Goal: Information Seeking & Learning: Understand process/instructions

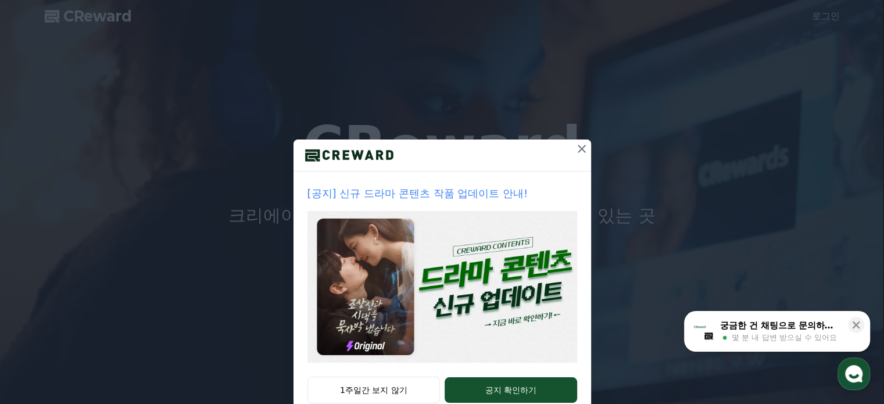
click at [380, 392] on button "1주일간 보지 않기" at bounding box center [373, 390] width 133 height 27
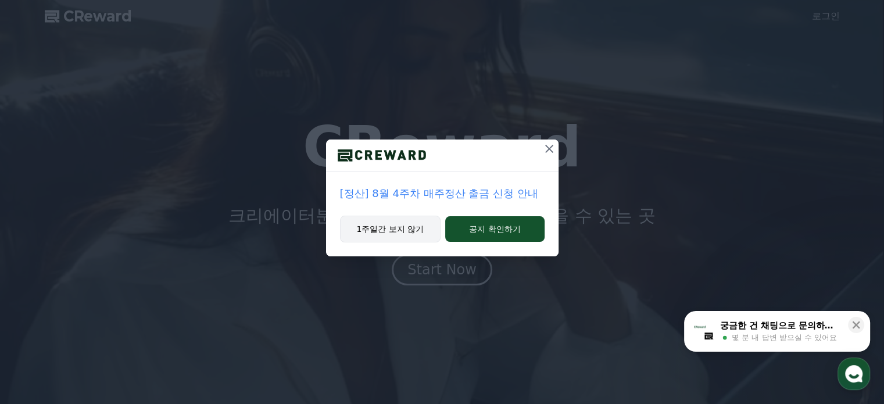
click at [410, 231] on button "1주일간 보지 않기" at bounding box center [390, 229] width 101 height 27
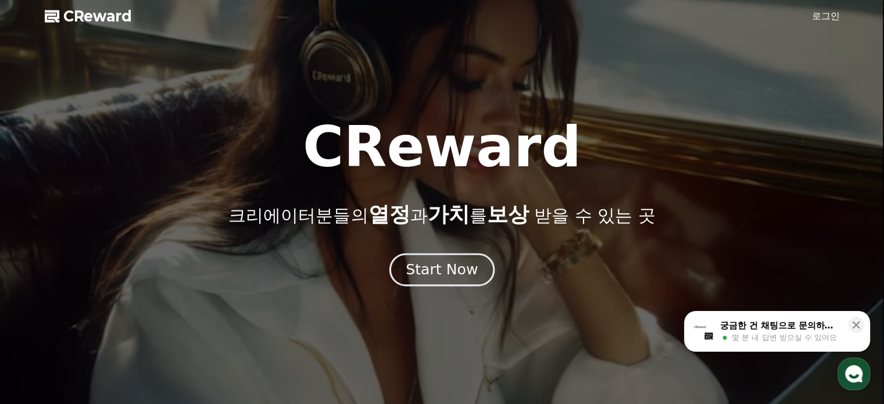
click at [443, 277] on div "Start Now" at bounding box center [442, 270] width 72 height 20
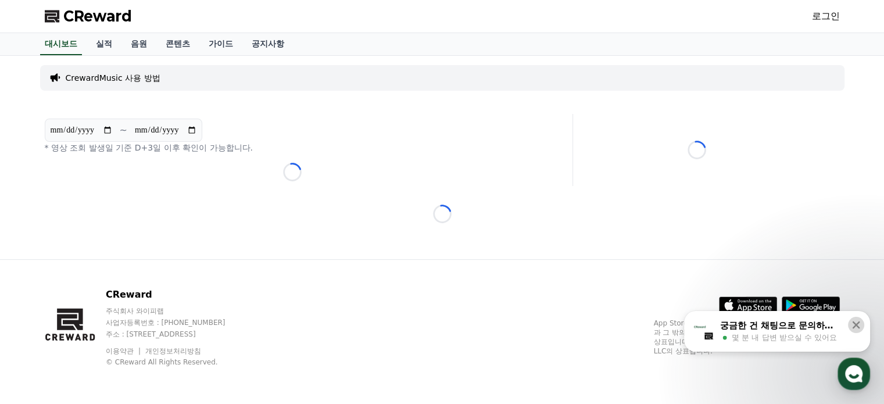
click at [862, 326] on button at bounding box center [856, 325] width 16 height 16
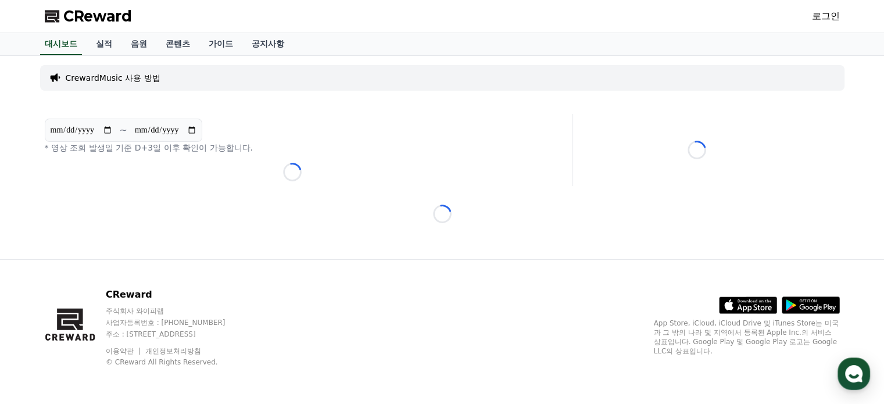
click at [819, 14] on link "로그인" at bounding box center [826, 16] width 28 height 14
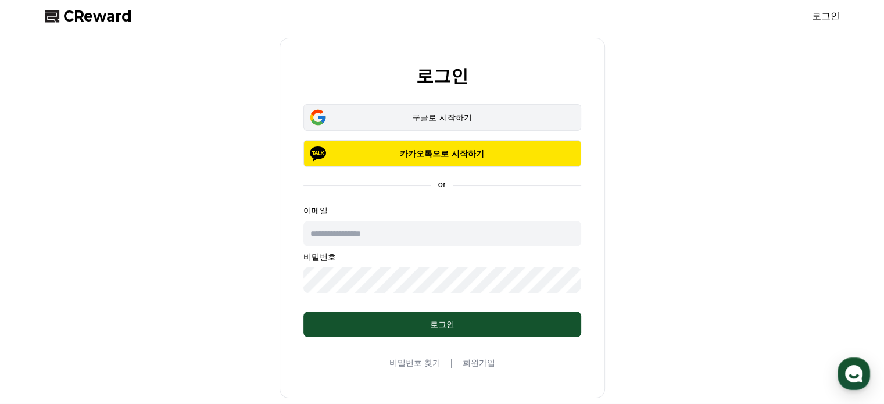
click at [389, 113] on div "구글로 시작하기" at bounding box center [442, 118] width 244 height 12
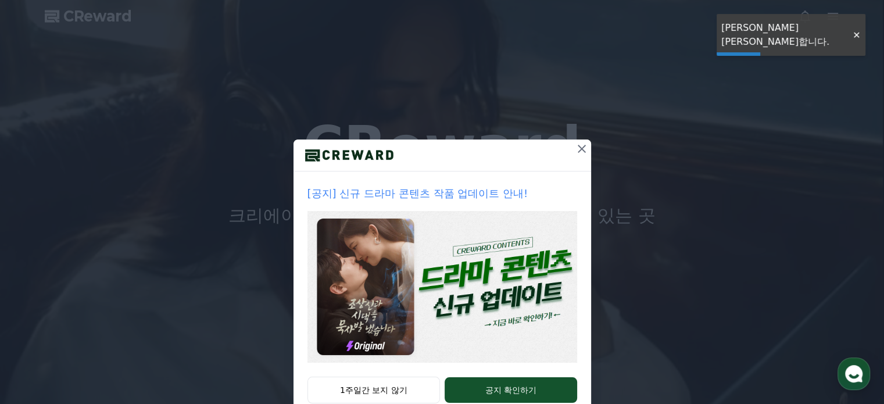
drag, startPoint x: 380, startPoint y: 384, endPoint x: 365, endPoint y: 348, distance: 38.5
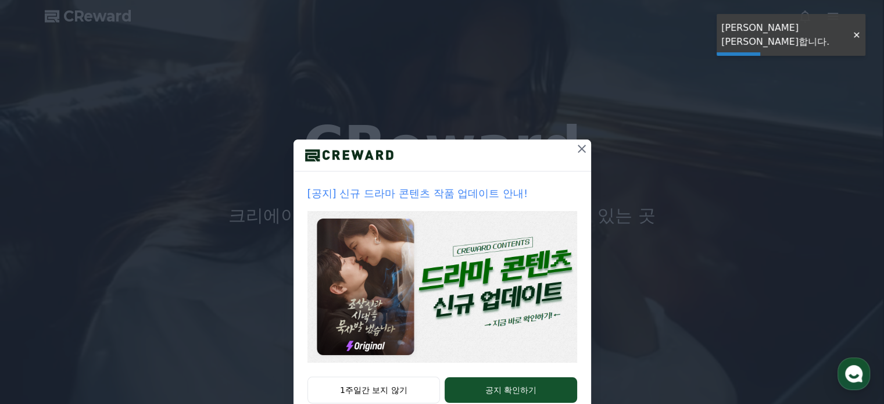
click at [380, 384] on button "1주일간 보지 않기" at bounding box center [373, 390] width 133 height 27
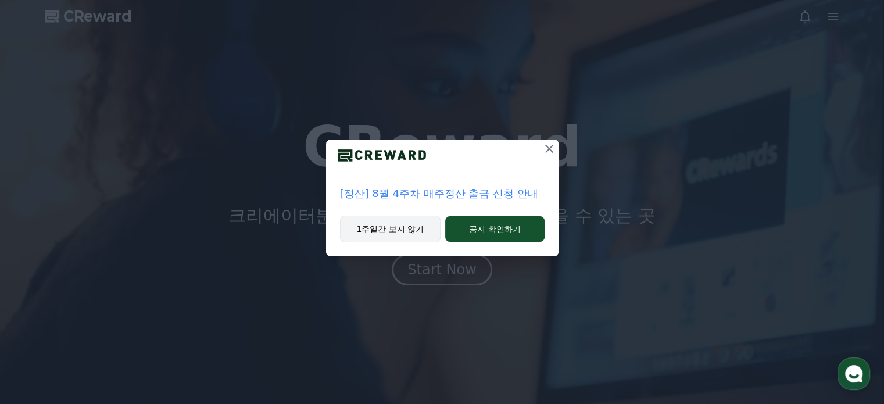
click at [403, 230] on button "1주일간 보지 않기" at bounding box center [390, 229] width 101 height 27
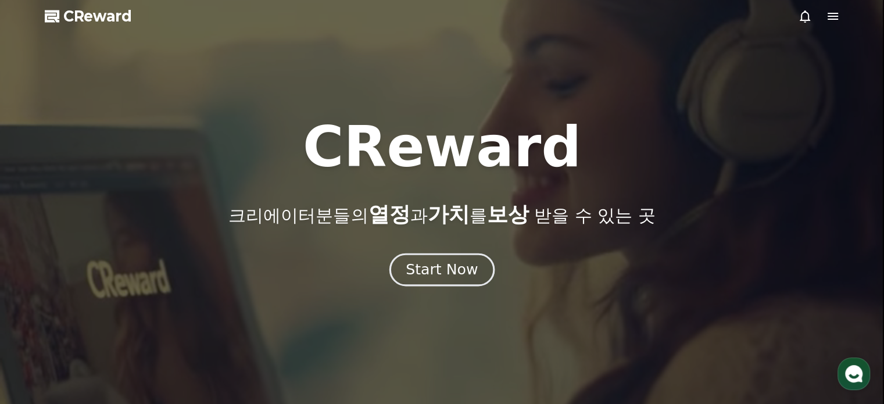
click at [432, 268] on div "Start Now" at bounding box center [442, 270] width 72 height 20
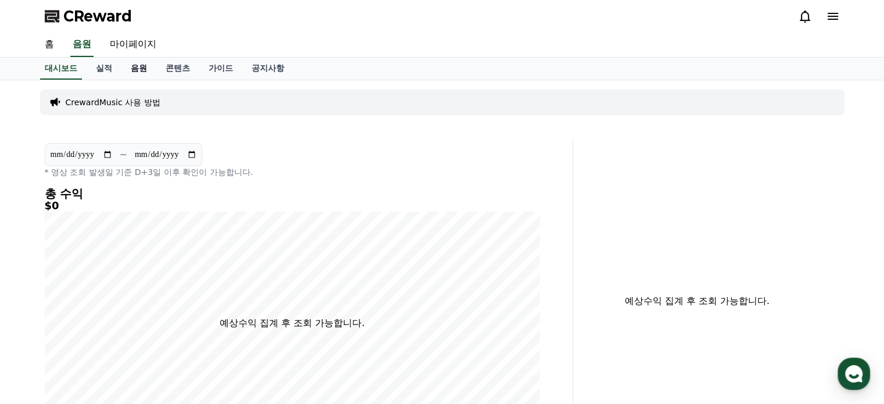
click at [141, 75] on link "음원" at bounding box center [138, 69] width 35 height 22
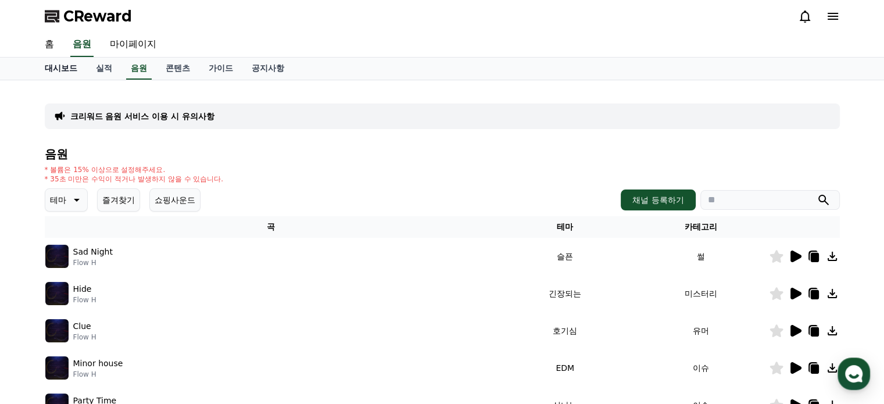
click at [56, 65] on link "대시보드" at bounding box center [60, 69] width 51 height 22
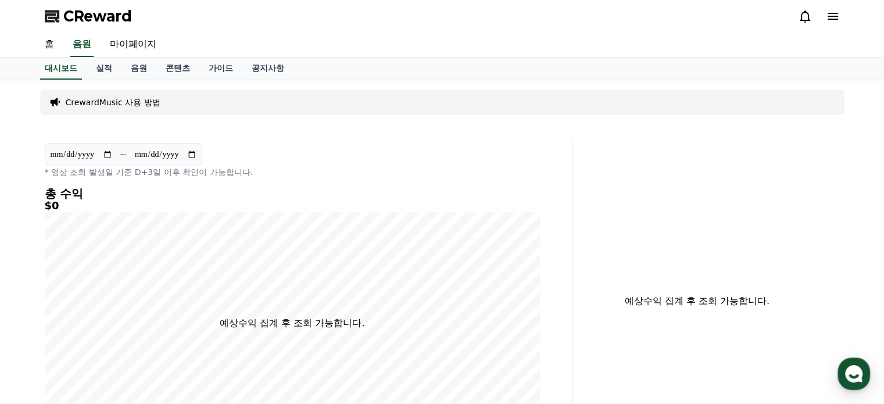
click at [88, 101] on p "CrewardMusic 사용 방법" at bounding box center [113, 102] width 95 height 12
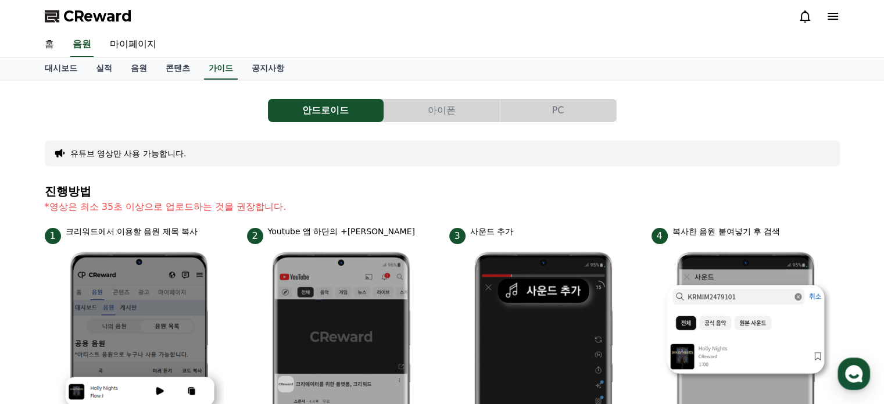
click at [432, 104] on button "아이폰" at bounding box center [442, 110] width 116 height 23
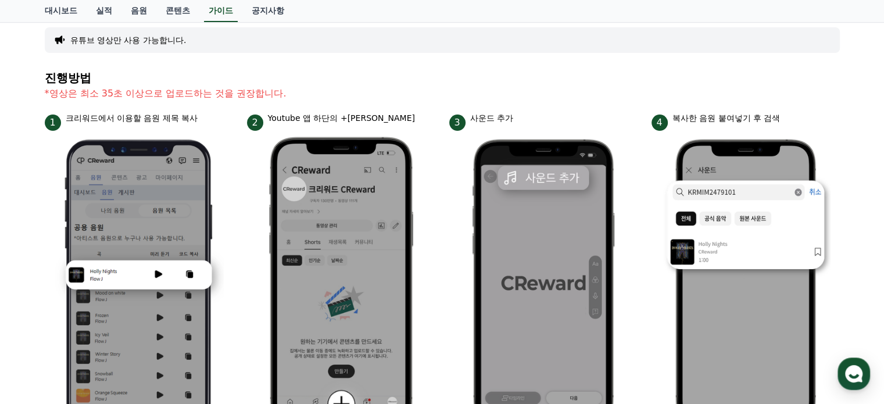
scroll to position [116, 0]
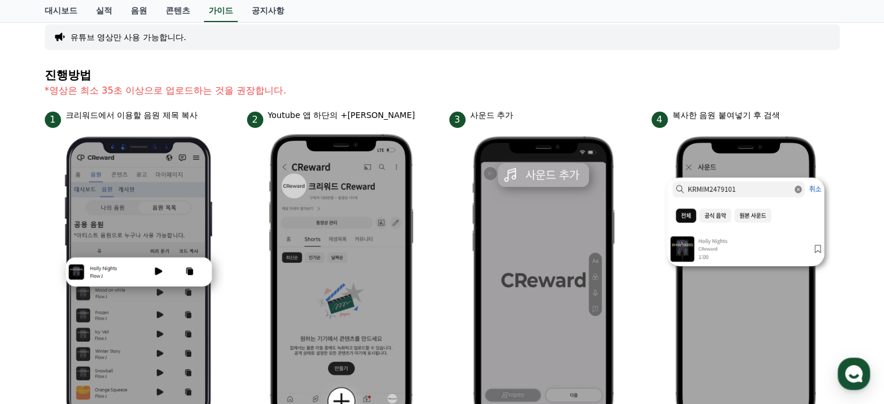
drag, startPoint x: 79, startPoint y: 113, endPoint x: 201, endPoint y: 113, distance: 122.0
click at [201, 113] on div "1 크리워드에서 이용할 음원 제목 복사" at bounding box center [139, 118] width 188 height 19
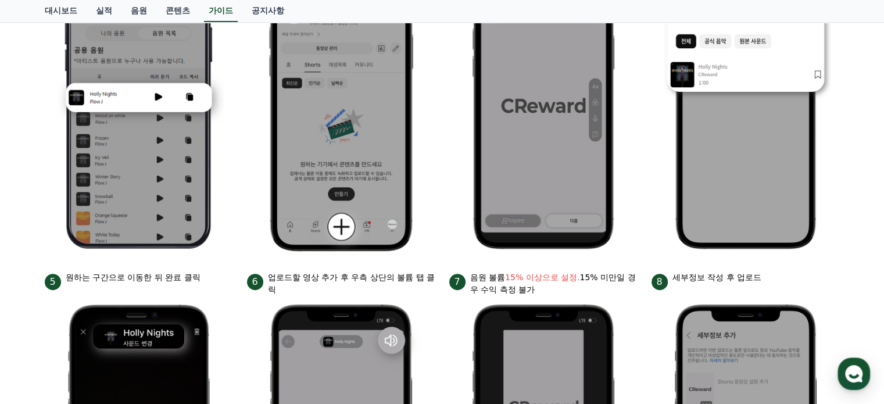
scroll to position [174, 0]
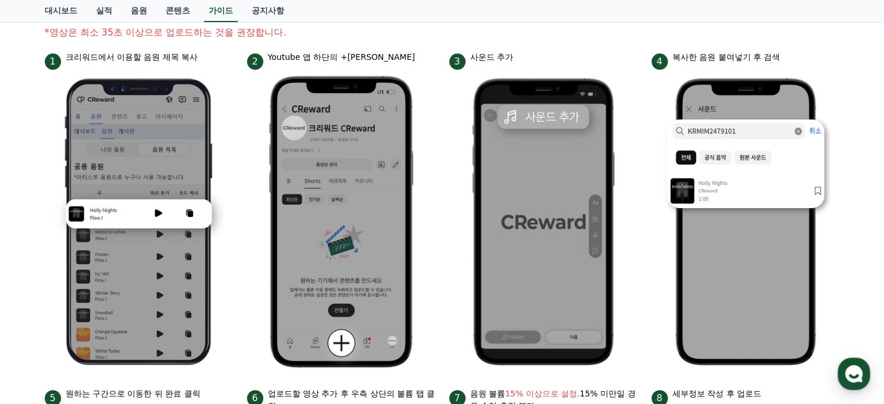
drag, startPoint x: 272, startPoint y: 55, endPoint x: 367, endPoint y: 52, distance: 94.8
click at [367, 52] on p "Youtube 앱 하단의 +버튼 클릭" at bounding box center [341, 57] width 147 height 12
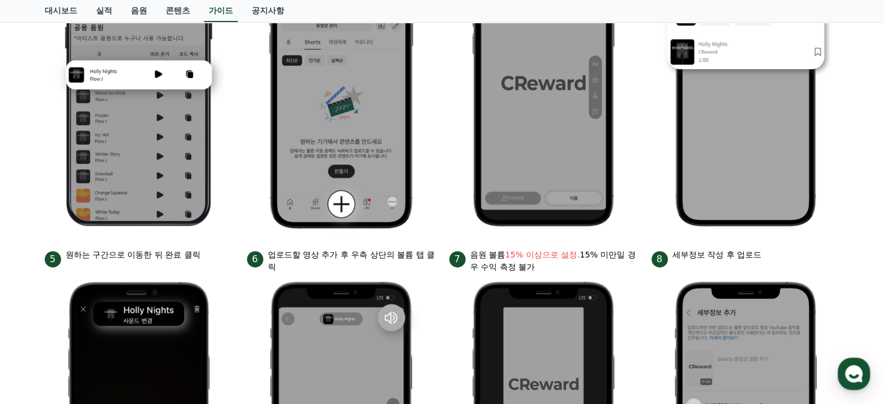
scroll to position [349, 0]
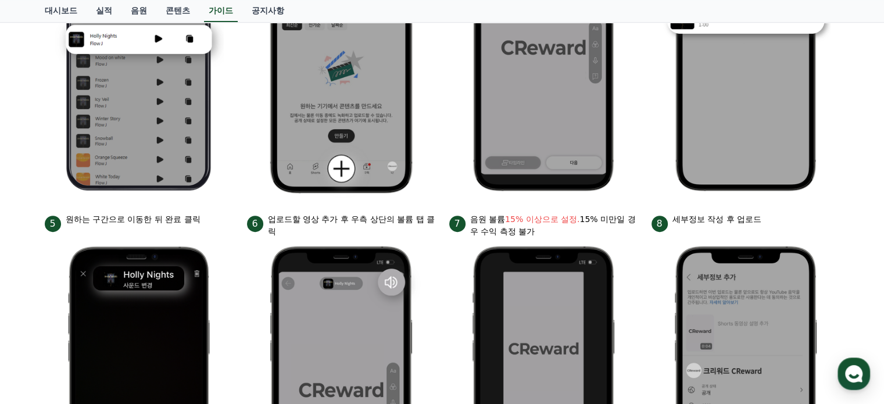
drag, startPoint x: 88, startPoint y: 222, endPoint x: 165, endPoint y: 219, distance: 76.8
click at [165, 219] on p "원하는 구간으로 이동한 뒤 완료 클릭" at bounding box center [133, 219] width 135 height 12
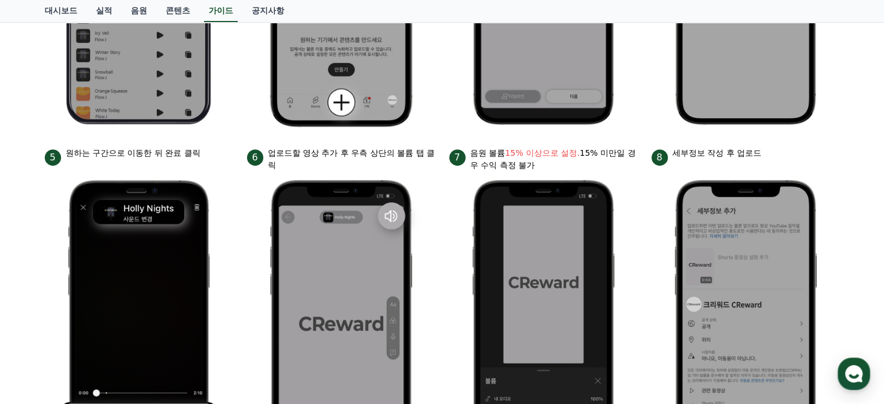
scroll to position [465, 0]
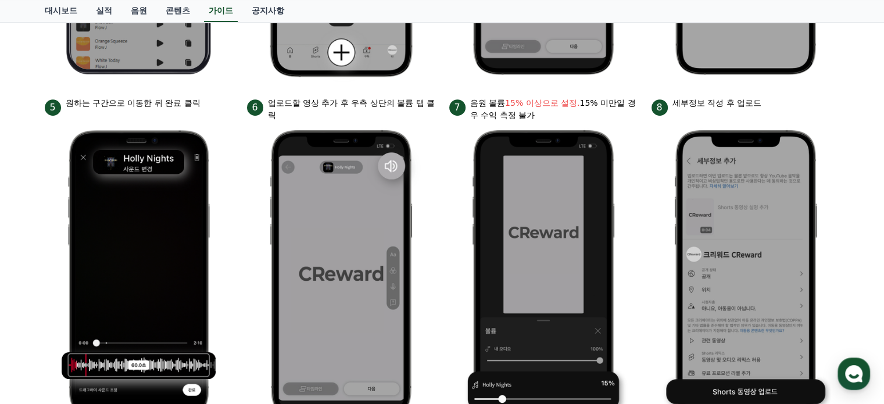
drag, startPoint x: 272, startPoint y: 101, endPoint x: 278, endPoint y: 122, distance: 21.7
click at [278, 122] on li "6 업로드할 영상 추가 후 우측 상단의 볼륨 탭 클릭" at bounding box center [341, 261] width 188 height 328
drag, startPoint x: 472, startPoint y: 101, endPoint x: 519, endPoint y: 110, distance: 48.1
click at [517, 110] on p "음원 볼륨 15% 이상으로 설정. 15% 미만일 경우 수익 측정 불가" at bounding box center [553, 109] width 167 height 24
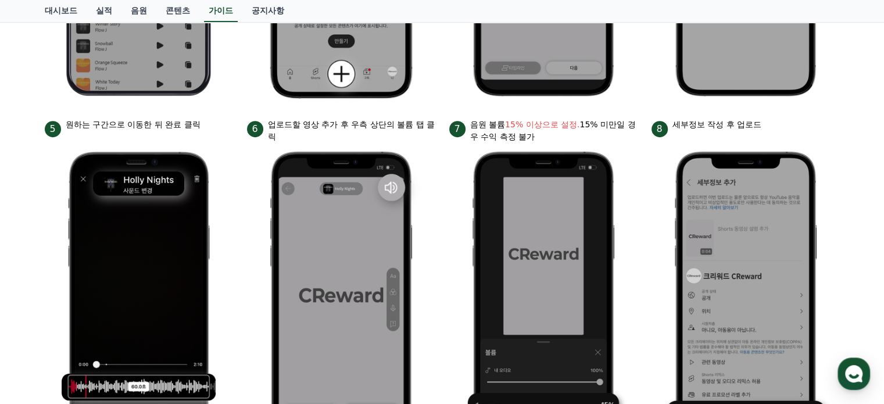
scroll to position [523, 0]
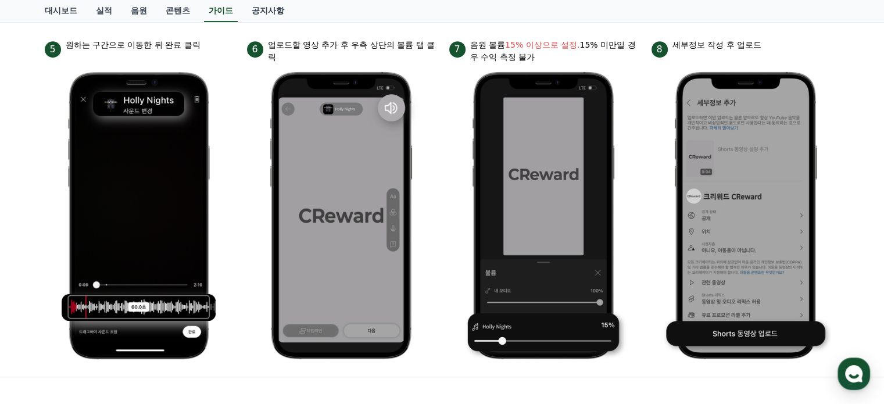
click at [649, 202] on ul "1 크리워드에서 이용할 음원 제목 복사 2 Youtube 앱 하단의 +버튼 클릭 3 사운드 추가 4 복사한 음원 붙여넣기 후 검색 5 원하는 …" at bounding box center [442, 34] width 795 height 665
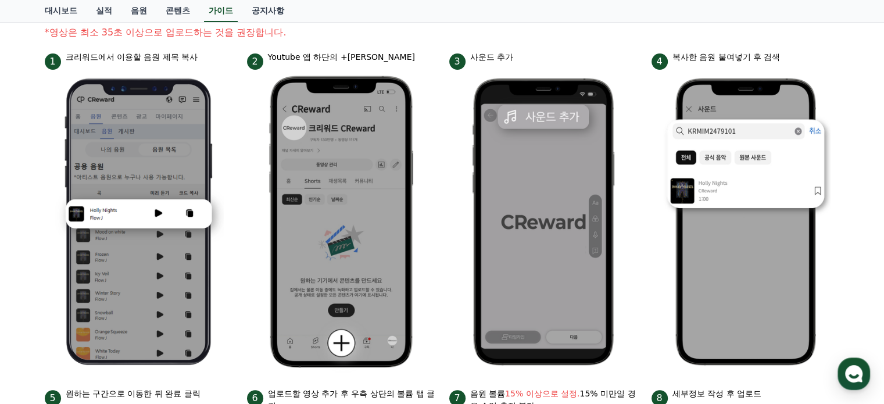
scroll to position [0, 0]
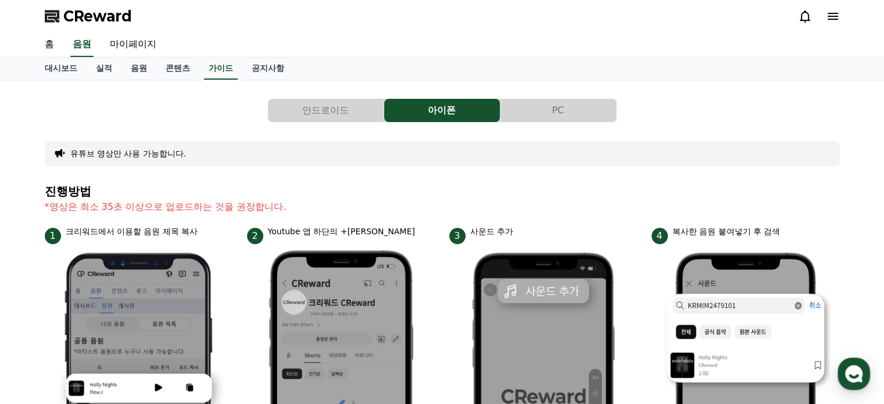
click at [454, 33] on div "홈 음원 마이페이지" at bounding box center [442, 45] width 814 height 24
